Goal: Task Accomplishment & Management: Manage account settings

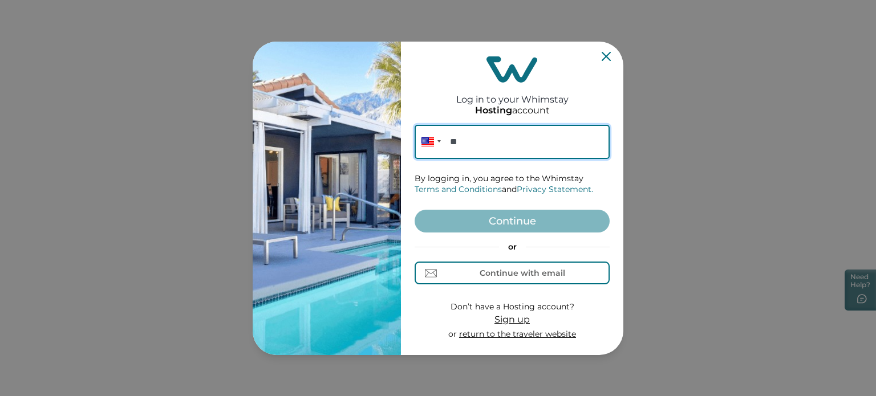
click at [472, 150] on input "**" at bounding box center [512, 142] width 195 height 34
paste input "**********"
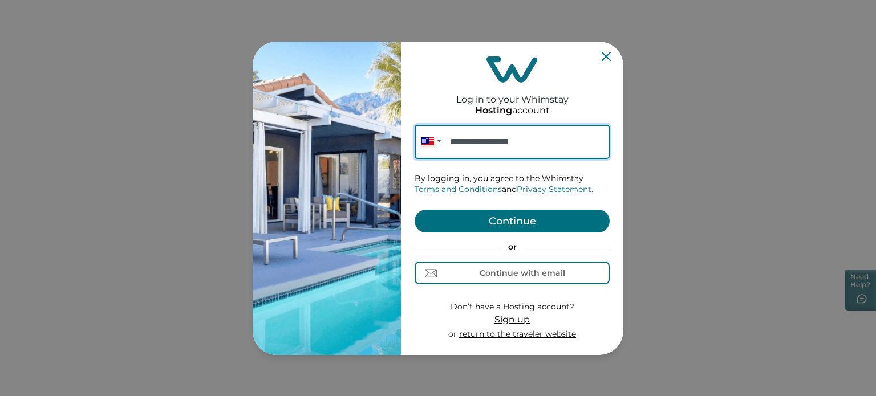
type input "**********"
click at [488, 221] on button "Continue" at bounding box center [512, 221] width 195 height 23
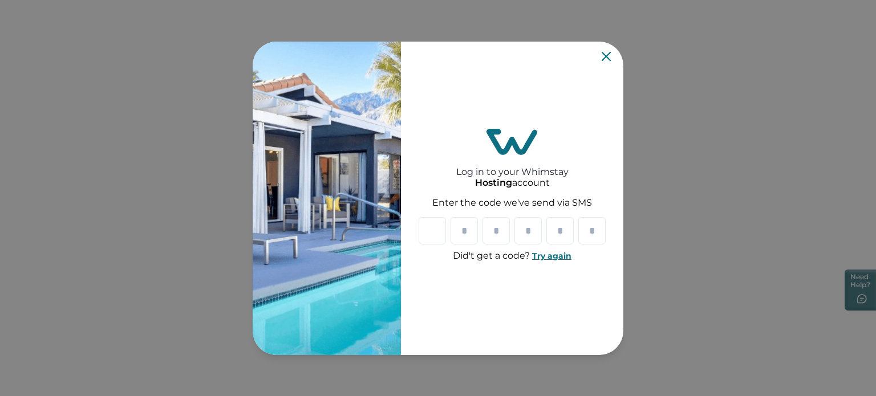
paste input "*"
type input "*"
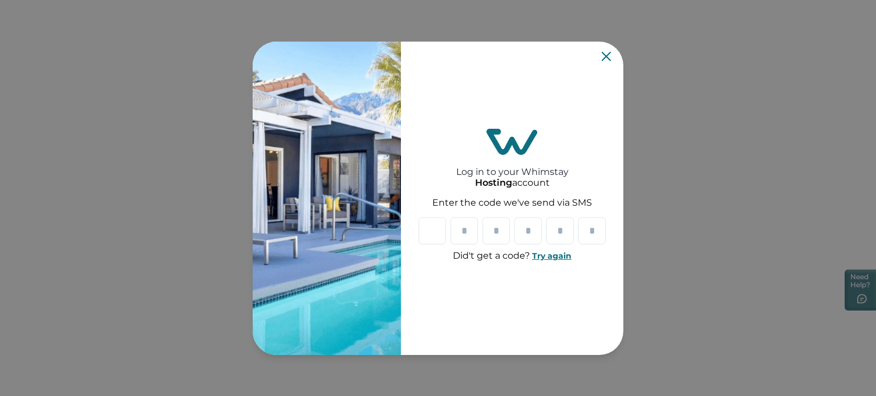
type input "*"
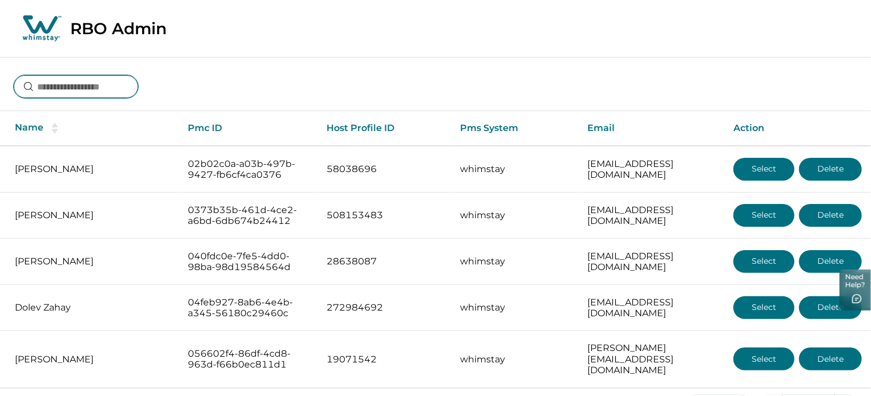
click at [101, 92] on input at bounding box center [76, 86] width 124 height 23
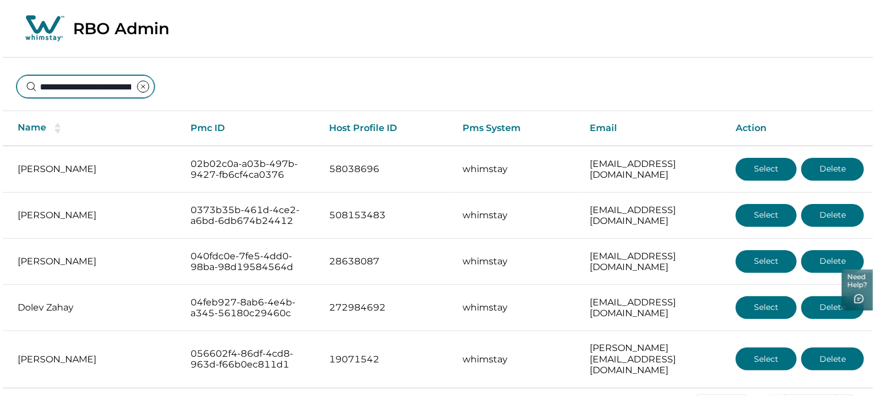
scroll to position [0, 71]
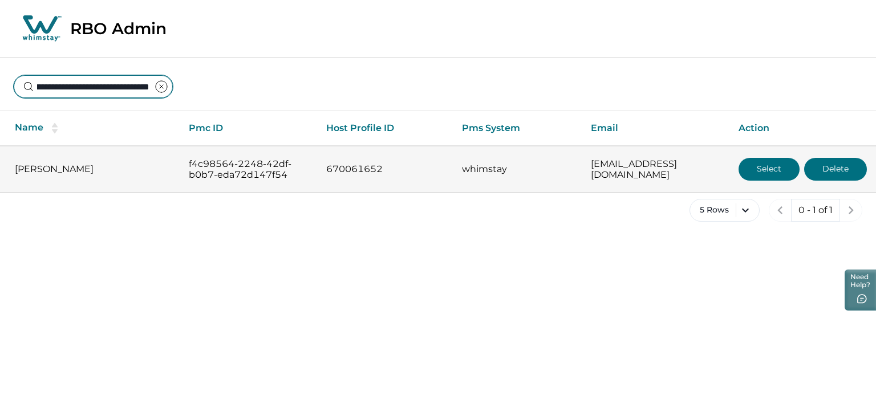
type input "**********"
click at [768, 165] on button "Select" at bounding box center [769, 169] width 61 height 23
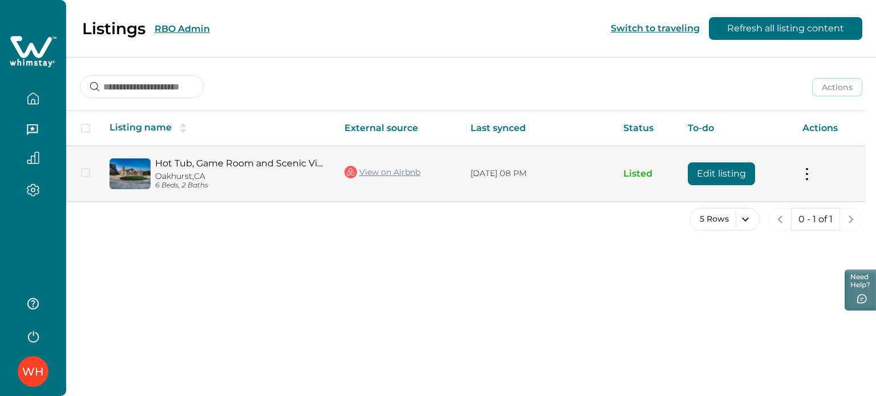
click at [728, 168] on button "Edit listing" at bounding box center [721, 174] width 67 height 23
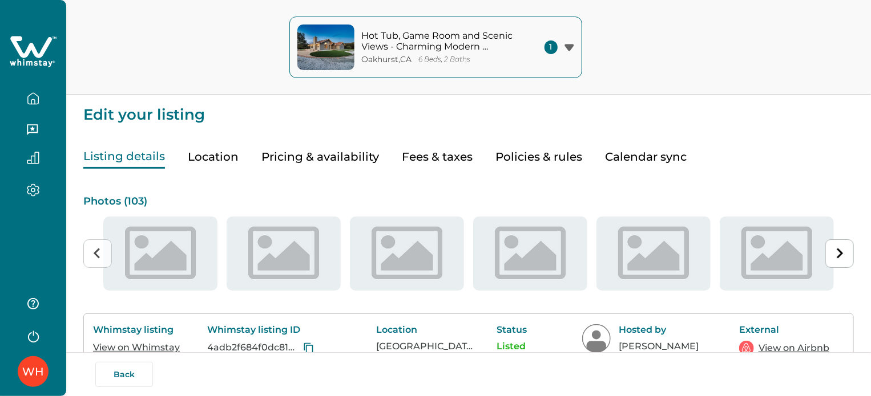
type input "**"
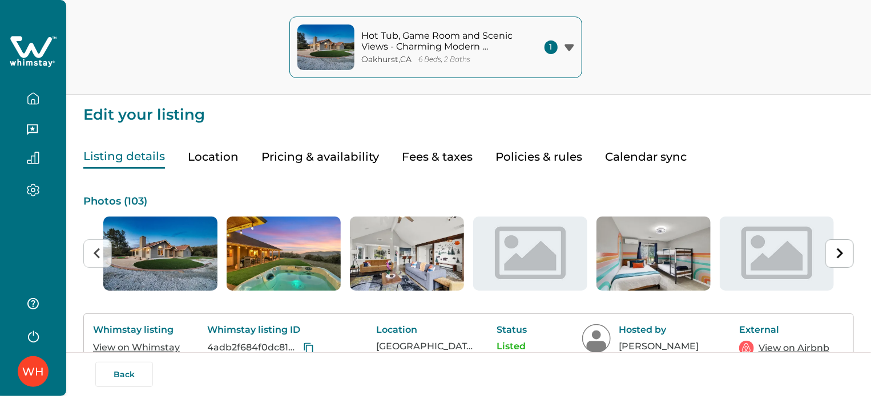
click at [345, 155] on button "Pricing & availability" at bounding box center [320, 156] width 118 height 23
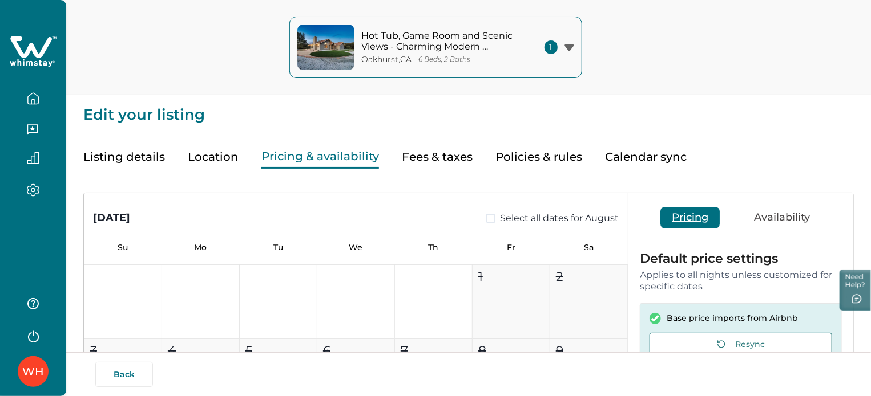
click at [414, 148] on button "Fees & taxes" at bounding box center [437, 156] width 71 height 23
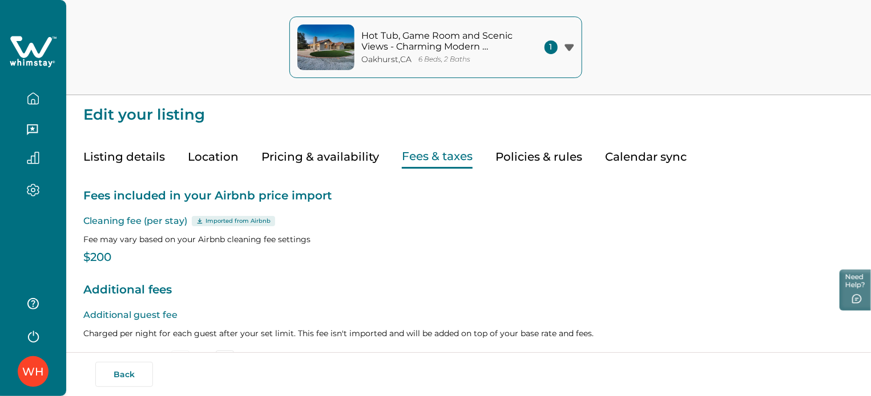
type input "*"
type input "**"
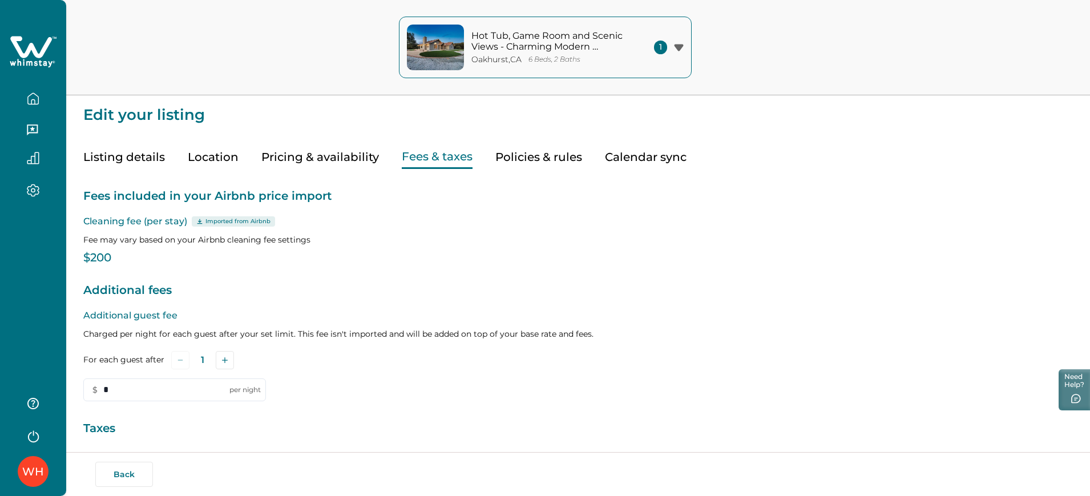
click at [32, 92] on icon "button" at bounding box center [33, 98] width 13 height 13
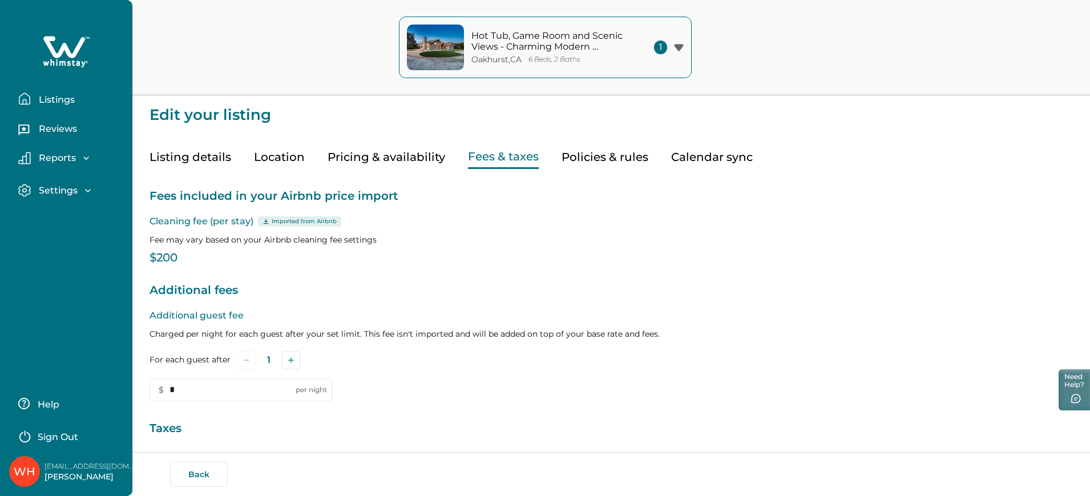
click at [71, 104] on p "Listings" at bounding box center [54, 99] width 39 height 11
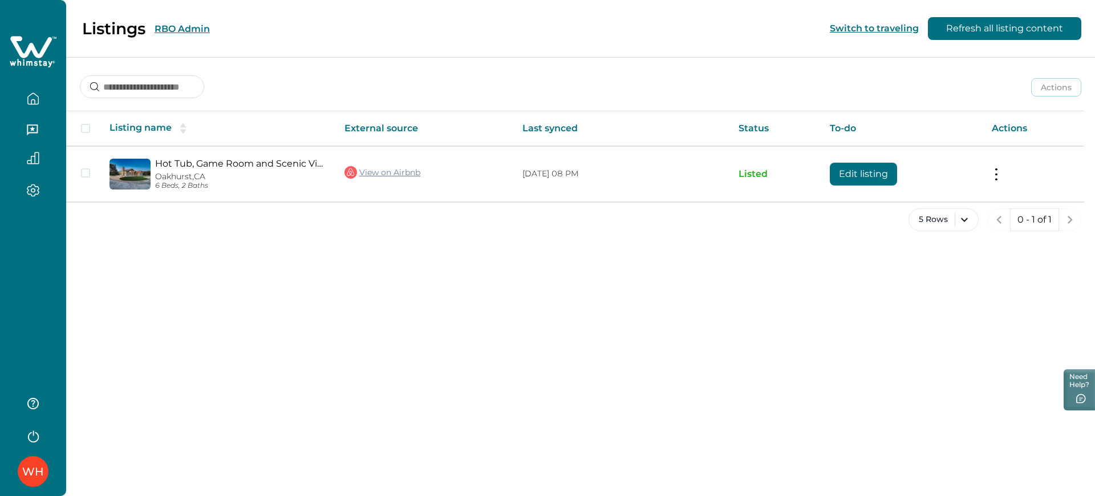
click at [663, 246] on div "5 Rows 0 - 1 of 1" at bounding box center [580, 228] width 1029 height 41
click at [716, 259] on div "Listings RBO Admin Switch to traveling Refresh all listing content Actions Acti…" at bounding box center [580, 248] width 1029 height 496
click at [639, 254] on div "Listings RBO Admin Switch to traveling Refresh all listing content Actions Acti…" at bounding box center [580, 248] width 1029 height 496
click at [47, 104] on button "button" at bounding box center [33, 98] width 48 height 23
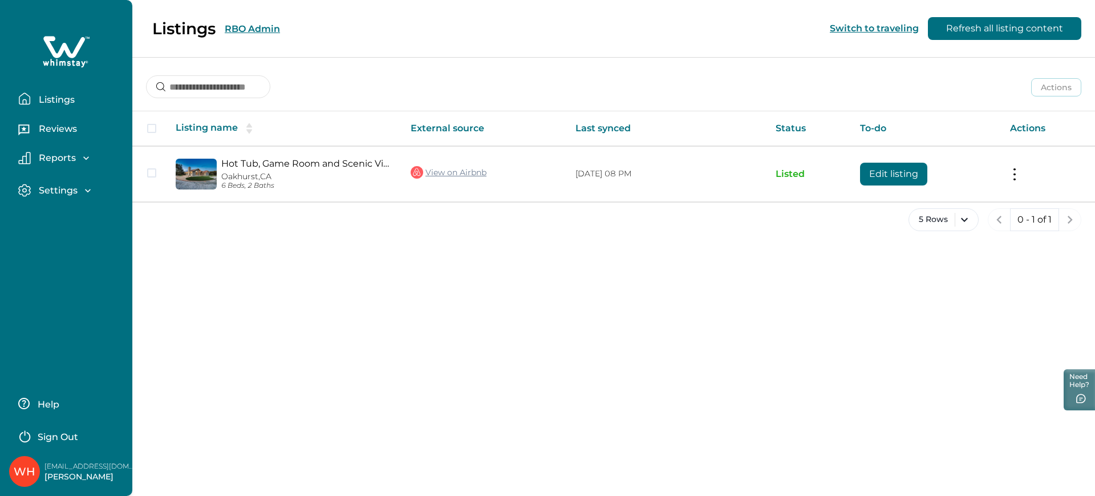
click at [47, 104] on p "Listings" at bounding box center [54, 99] width 39 height 11
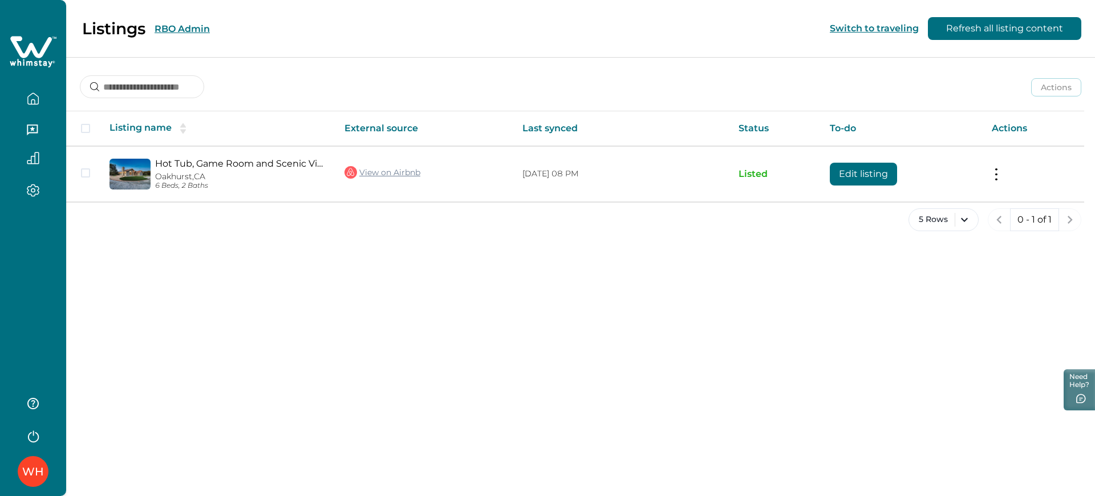
click at [562, 377] on div "Listings RBO Admin Switch to traveling Refresh all listing content Actions Acti…" at bounding box center [580, 248] width 1029 height 496
click at [190, 23] on button "RBO Admin" at bounding box center [182, 28] width 55 height 11
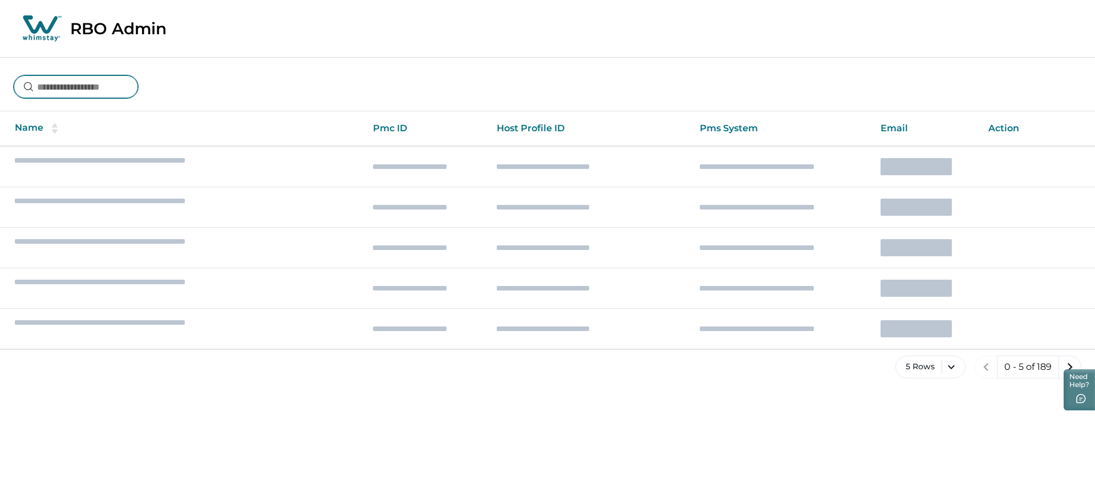
click at [95, 86] on input at bounding box center [76, 86] width 124 height 23
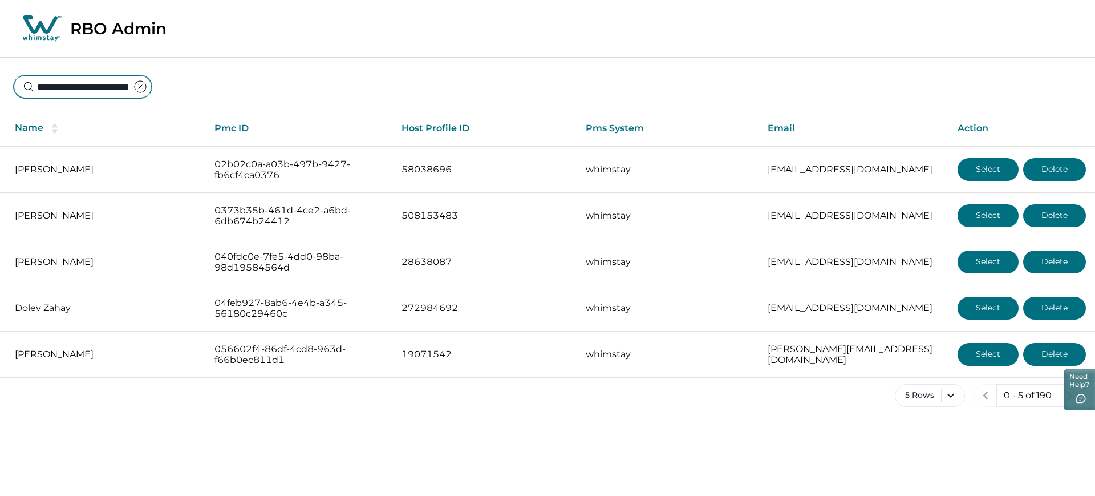
scroll to position [0, 67]
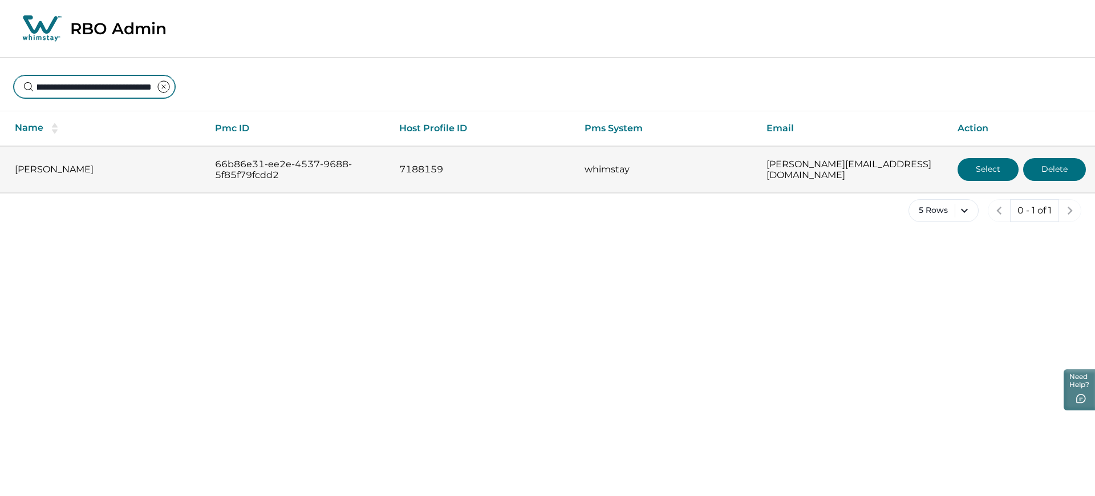
type input "**********"
click at [706, 171] on button "Select" at bounding box center [988, 169] width 61 height 23
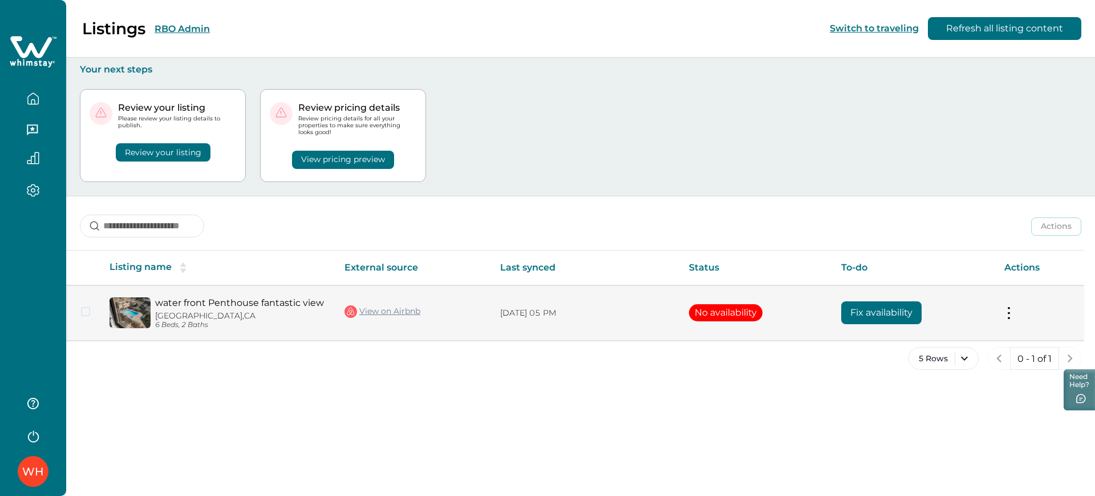
click at [706, 304] on button "Fix availability" at bounding box center [881, 312] width 80 height 23
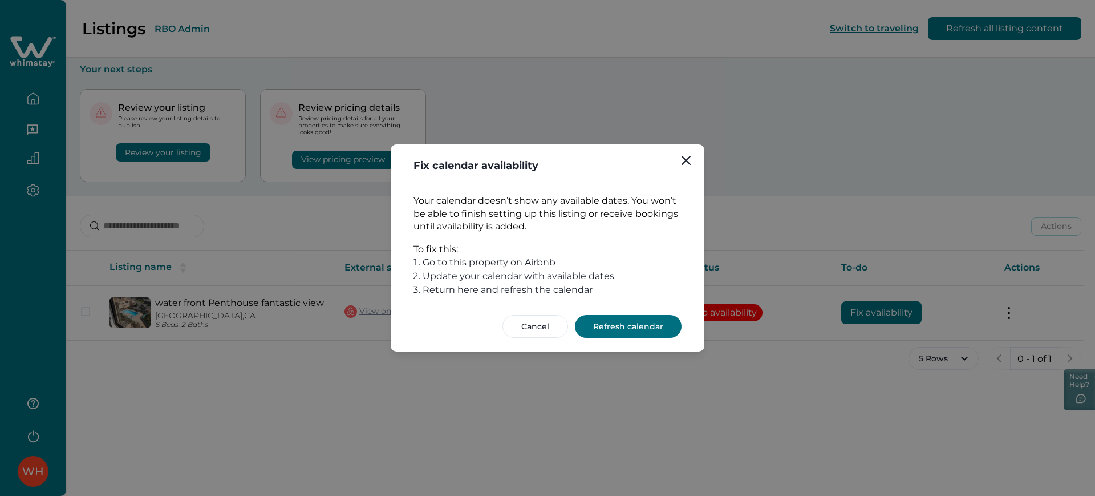
click at [673, 330] on button "Refresh calendar" at bounding box center [628, 326] width 107 height 23
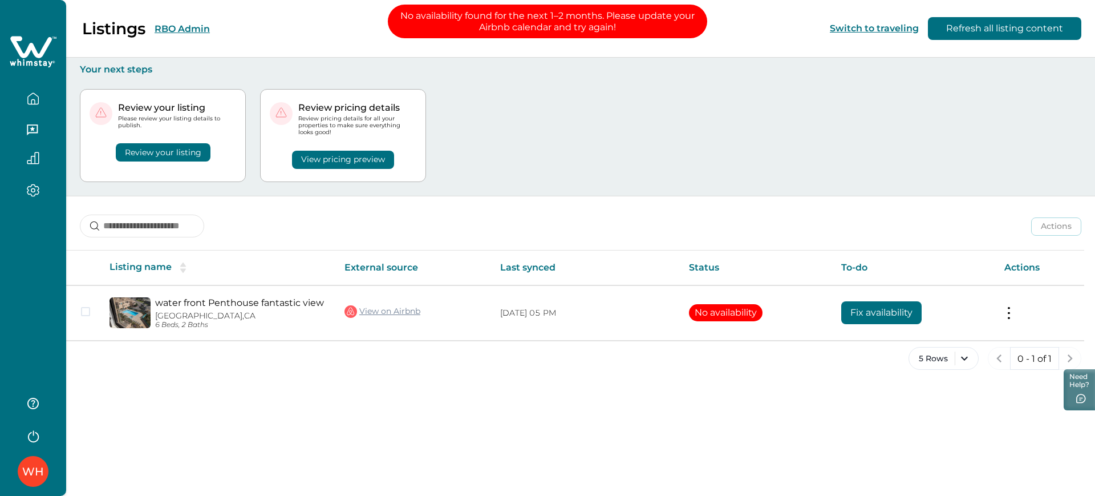
click at [674, 168] on div "Review your listing Please review your listing details to publish. Review your …" at bounding box center [581, 135] width 1002 height 120
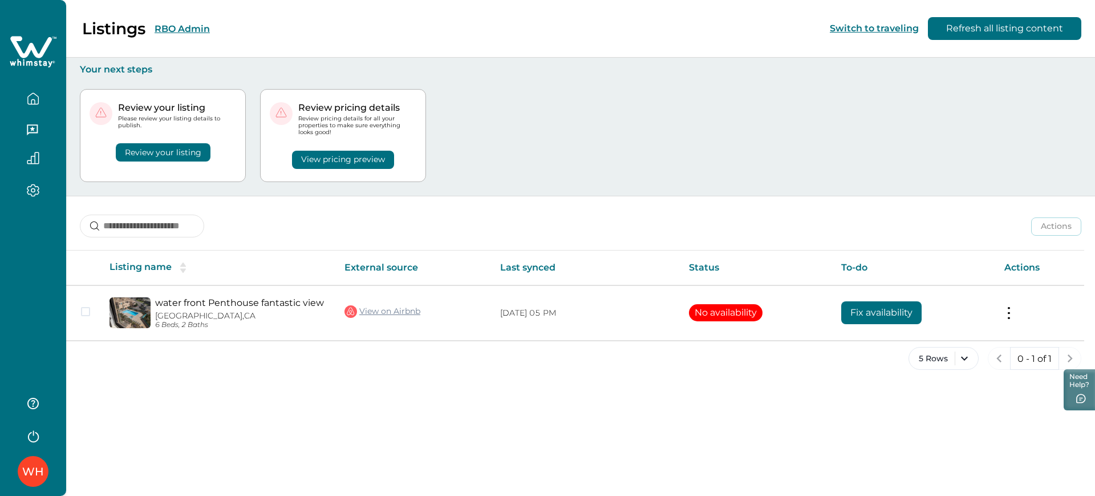
click at [177, 19] on div "Listings RBO Admin" at bounding box center [112, 28] width 196 height 19
click at [179, 30] on button "RBO Admin" at bounding box center [182, 28] width 55 height 11
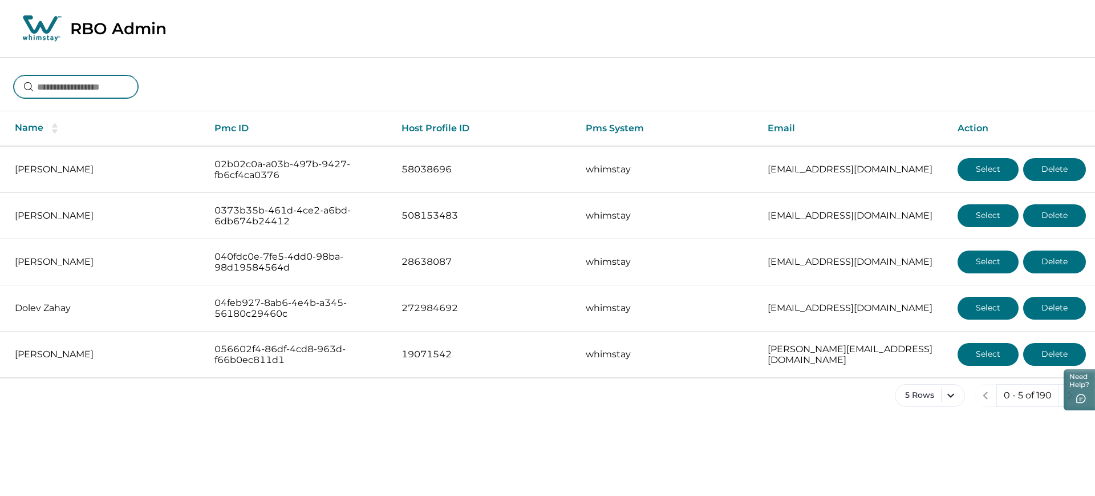
click at [119, 92] on input at bounding box center [76, 86] width 124 height 23
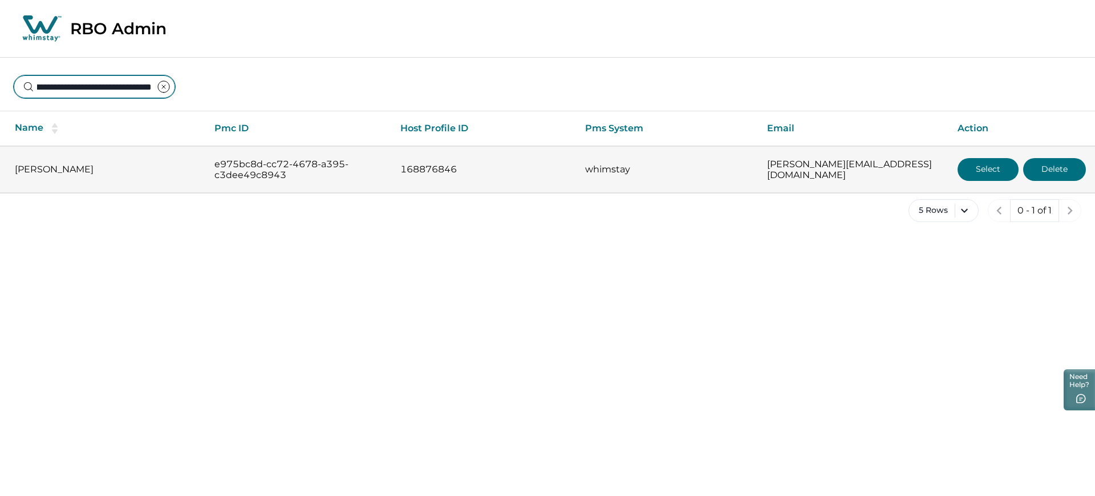
type input "**********"
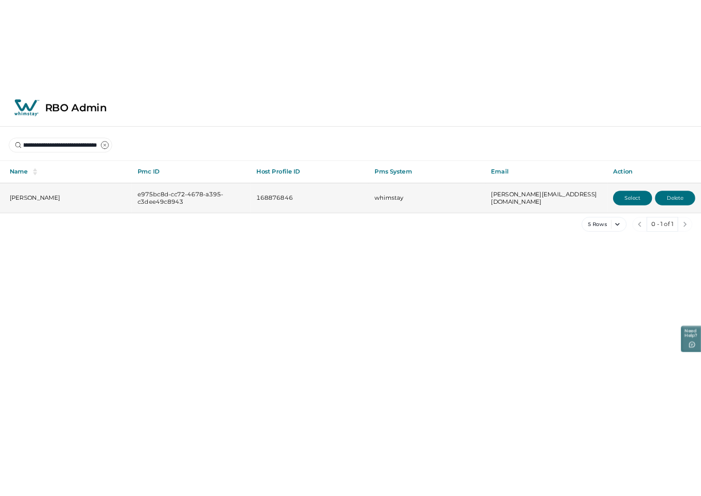
scroll to position [0, 0]
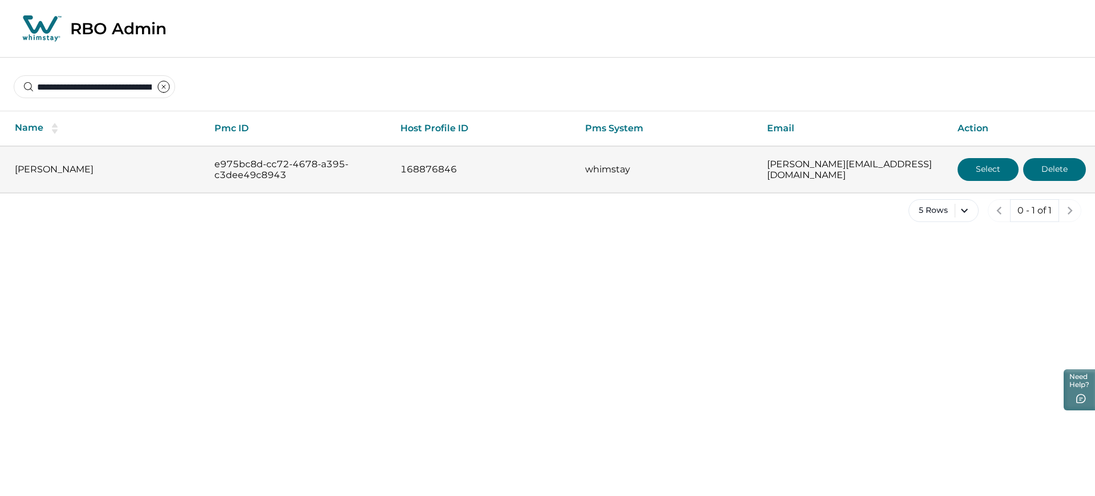
click at [706, 169] on button "Select" at bounding box center [988, 169] width 61 height 23
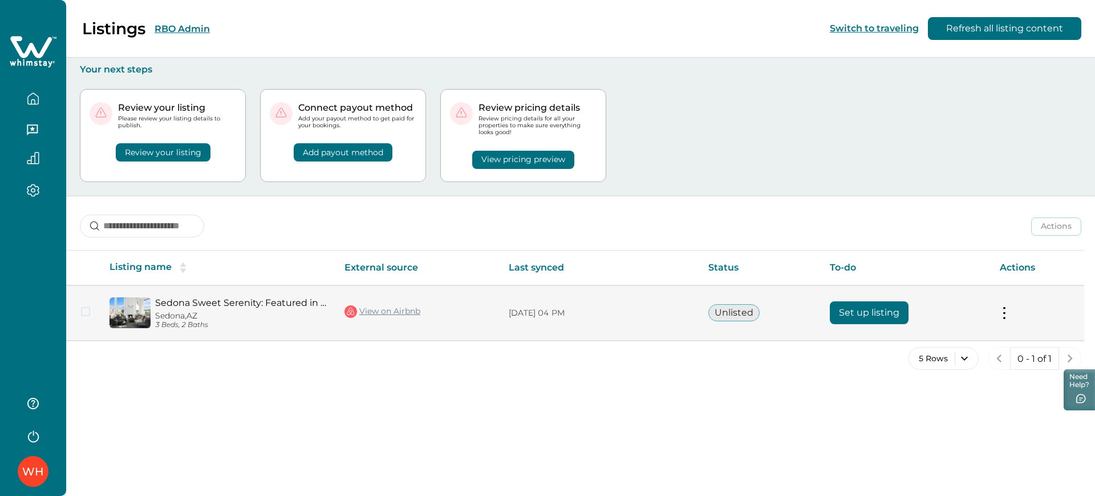
click at [706, 324] on td "Set up listing" at bounding box center [905, 312] width 169 height 55
click at [706, 318] on button "Set up listing" at bounding box center [869, 312] width 79 height 23
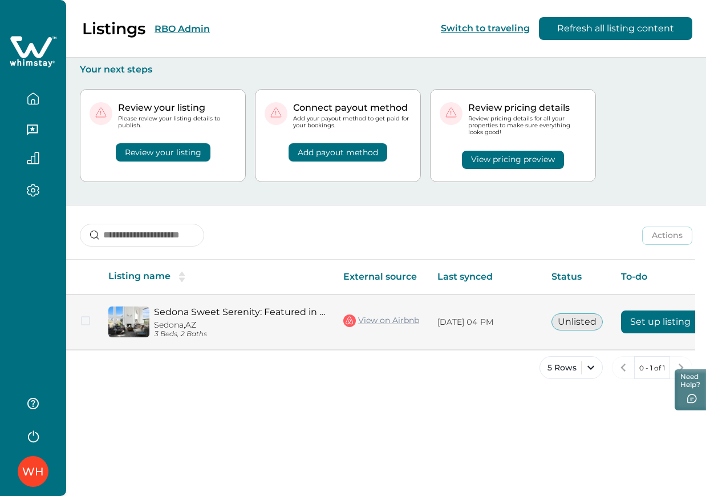
click at [662, 310] on button "Set up listing" at bounding box center [660, 321] width 79 height 23
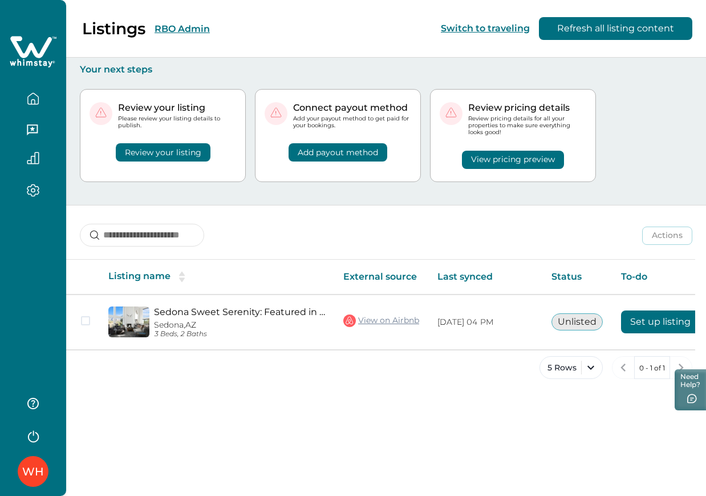
click at [160, 183] on div "Review your listing Please review your listing details to publish. Review your …" at bounding box center [386, 139] width 613 height 129
click at [263, 365] on div "5 Rows 0 - 1 of 1" at bounding box center [386, 376] width 640 height 41
click at [189, 23] on button "RBO Admin" at bounding box center [182, 28] width 55 height 11
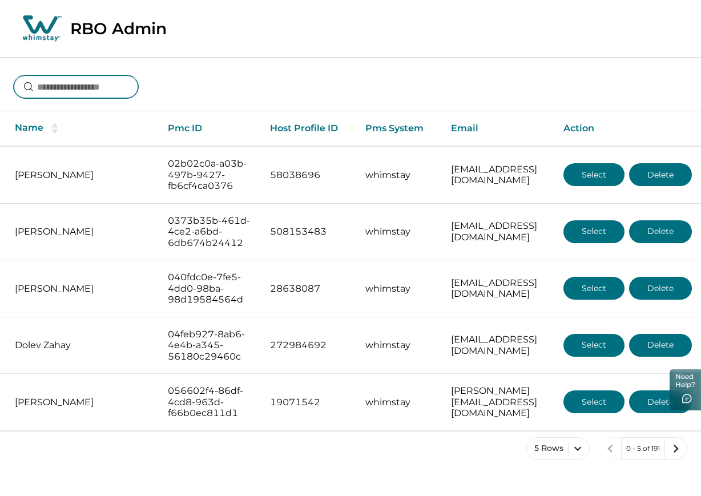
click at [96, 85] on input at bounding box center [76, 86] width 124 height 23
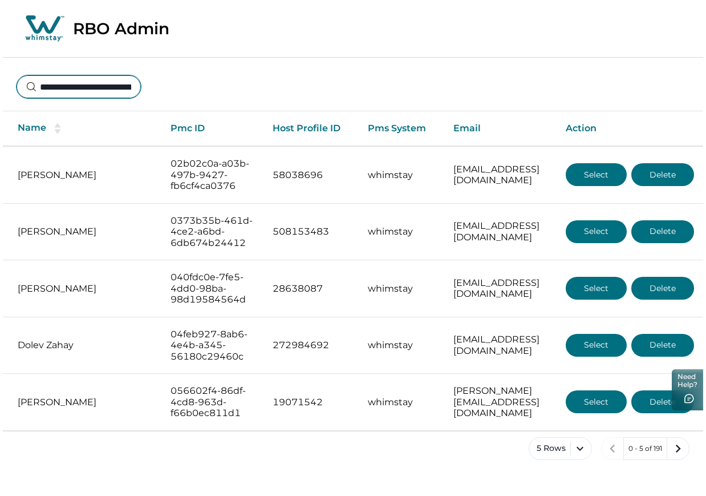
scroll to position [0, 74]
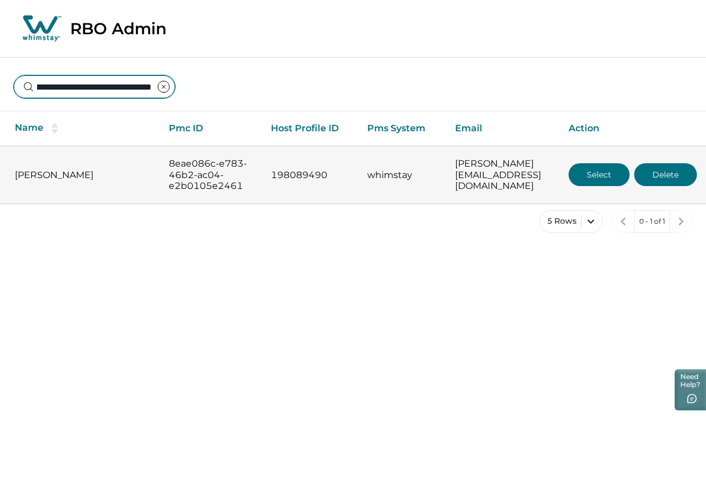
type input "**********"
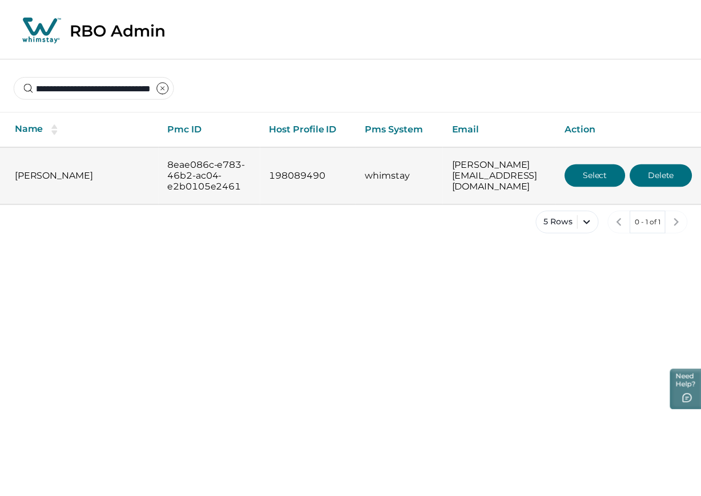
scroll to position [0, 0]
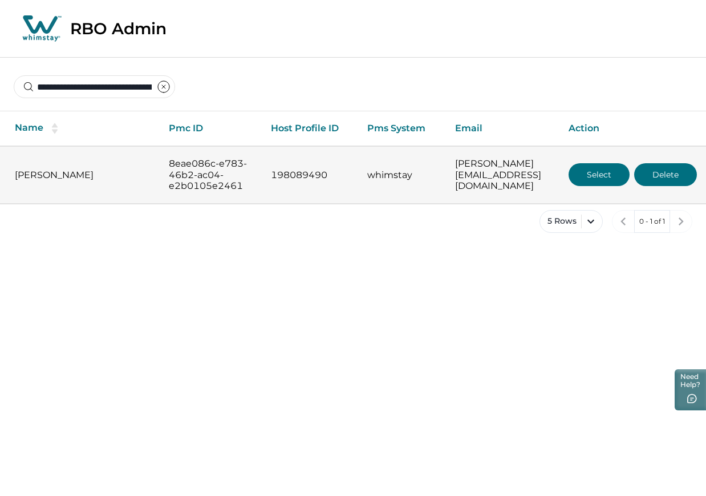
click at [604, 180] on button "Select" at bounding box center [599, 174] width 61 height 23
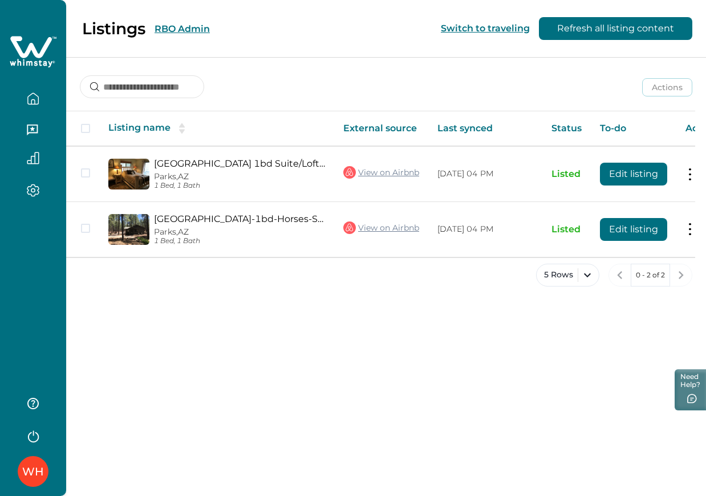
click at [195, 351] on div "Listings RBO Admin Switch to traveling Refresh all listing content Actions Acti…" at bounding box center [386, 248] width 640 height 496
click at [35, 459] on div "WH" at bounding box center [33, 471] width 22 height 27
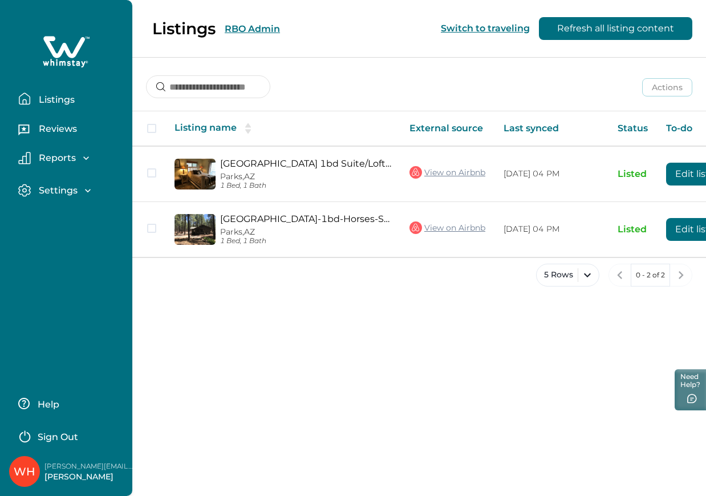
click at [88, 190] on icon "button" at bounding box center [88, 190] width 6 height 3
click at [70, 210] on p "Profile details" at bounding box center [68, 214] width 67 height 11
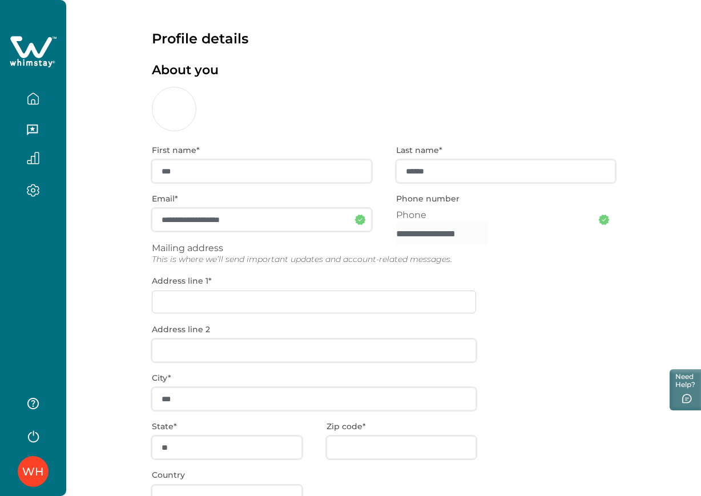
click at [568, 262] on div "**********" at bounding box center [383, 357] width 463 height 453
click at [172, 86] on div "About you" at bounding box center [383, 97] width 463 height 68
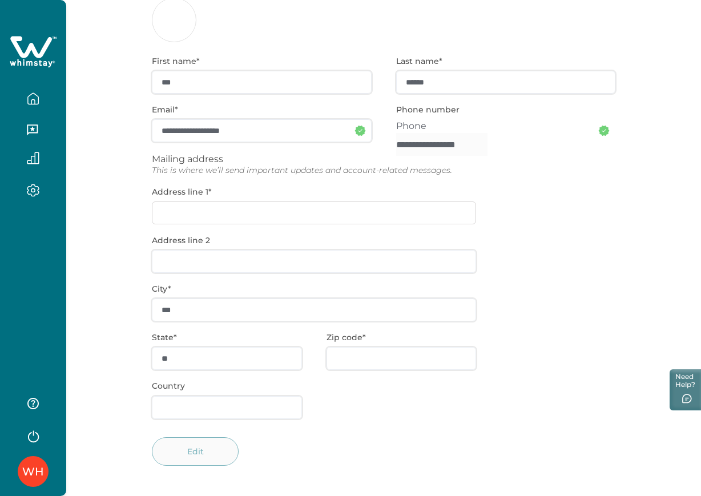
click at [35, 100] on icon "button" at bounding box center [32, 101] width 3 height 5
click at [306, 254] on div "**********" at bounding box center [383, 268] width 463 height 453
click at [558, 267] on div "**********" at bounding box center [383, 268] width 463 height 453
click at [22, 94] on button "button" at bounding box center [33, 98] width 48 height 23
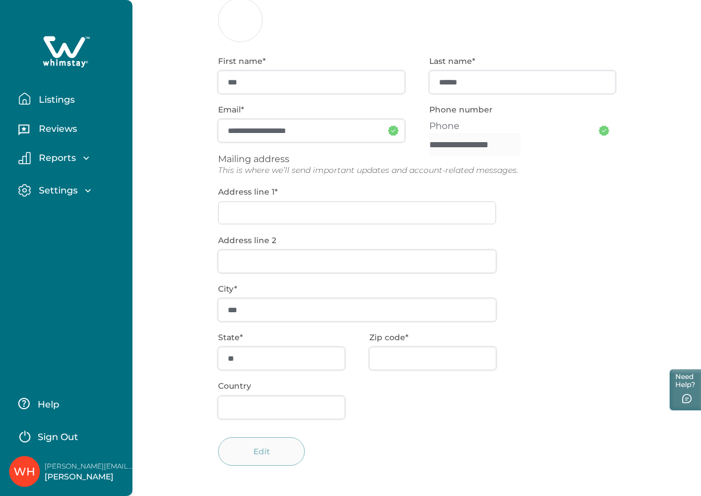
click at [38, 94] on p "Listings" at bounding box center [54, 99] width 39 height 11
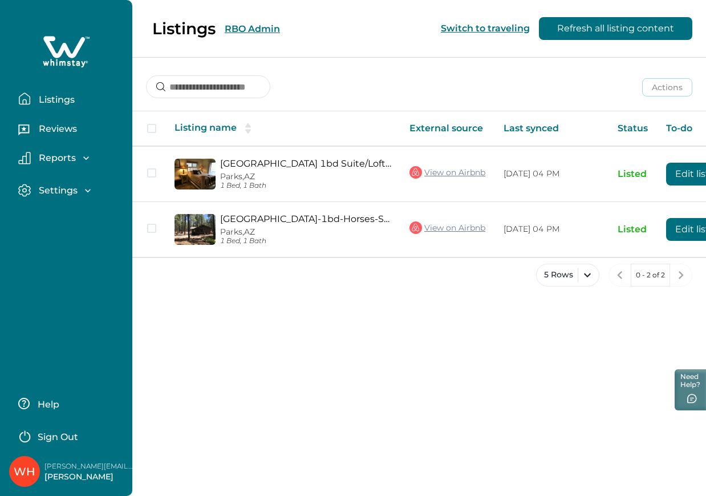
click at [395, 347] on div "Listings RBO Admin Switch to traveling Refresh all listing content Actions Acti…" at bounding box center [419, 248] width 574 height 496
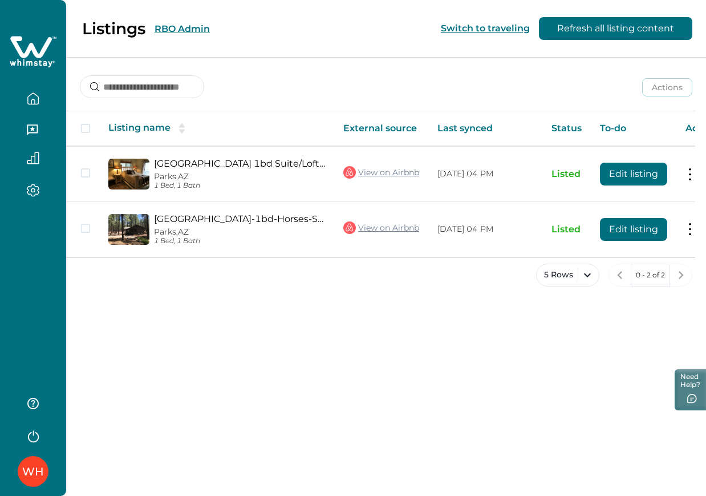
click at [191, 38] on div "Listings RBO Admin" at bounding box center [112, 28] width 196 height 19
click at [196, 26] on button "RBO Admin" at bounding box center [182, 28] width 55 height 11
